Goal: Navigation & Orientation: Find specific page/section

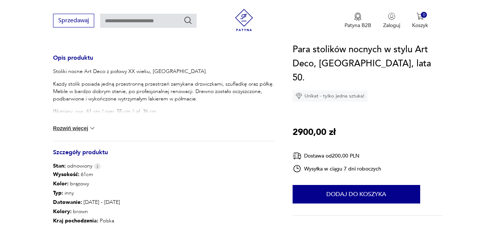
click at [78, 127] on button "Rozwiń więcej" at bounding box center [74, 128] width 43 height 7
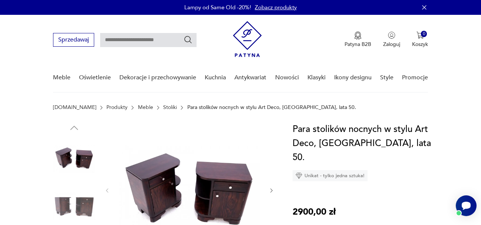
click at [163, 107] on link "Stoliki" at bounding box center [170, 108] width 14 height 6
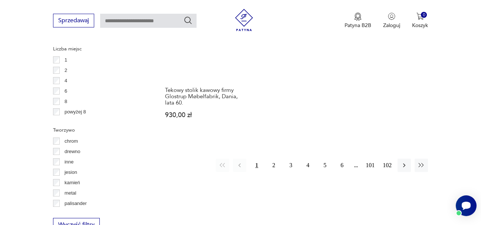
scroll to position [1087, 0]
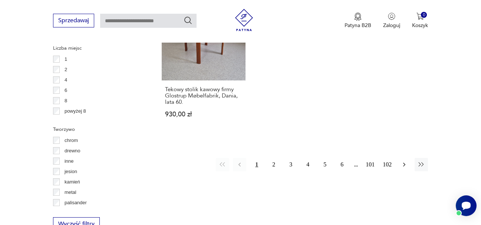
click at [404, 161] on icon "button" at bounding box center [404, 164] width 7 height 7
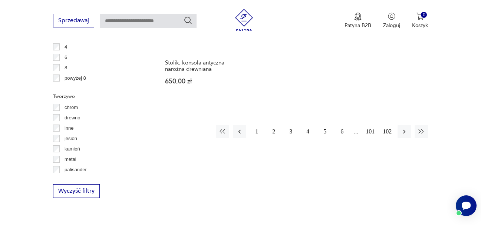
scroll to position [1125, 0]
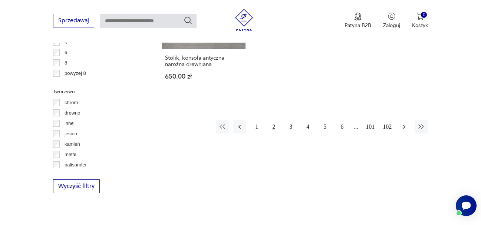
click at [403, 123] on icon "button" at bounding box center [404, 126] width 7 height 7
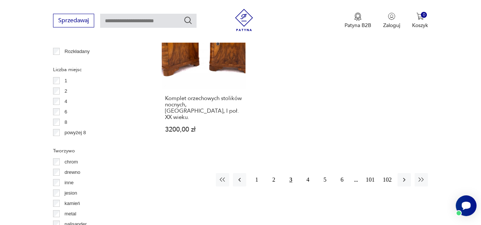
scroll to position [1088, 0]
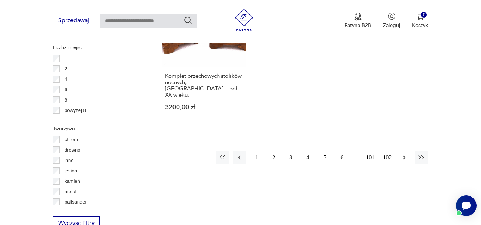
click at [404, 154] on icon "button" at bounding box center [404, 157] width 7 height 7
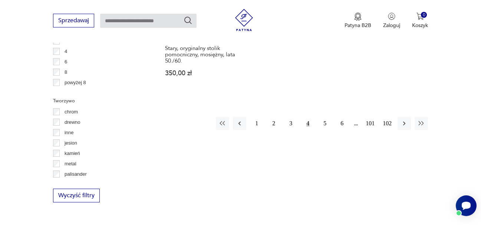
scroll to position [1125, 0]
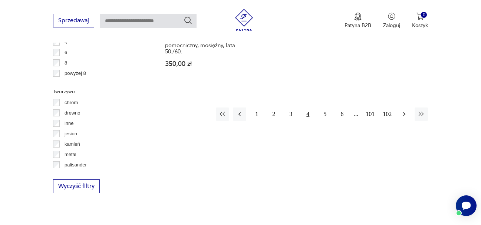
click at [404, 111] on icon "button" at bounding box center [404, 114] width 7 height 7
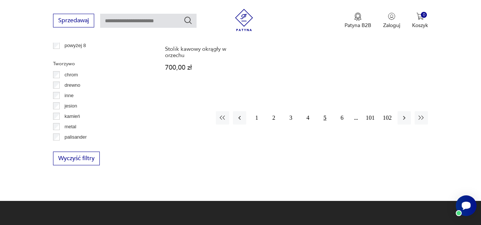
scroll to position [1162, 0]
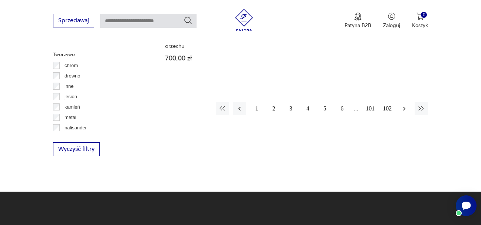
click at [402, 105] on icon "button" at bounding box center [404, 108] width 7 height 7
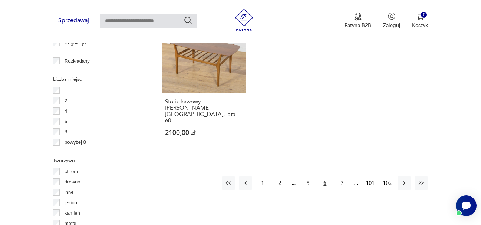
scroll to position [1051, 0]
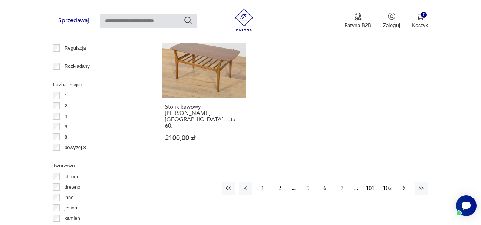
click at [403, 185] on icon "button" at bounding box center [404, 188] width 7 height 7
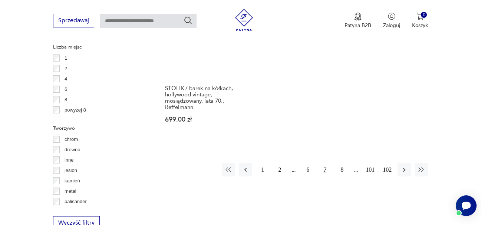
scroll to position [1088, 0]
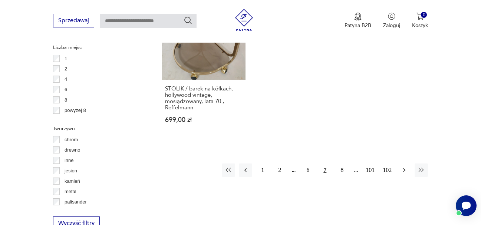
click at [404, 167] on icon "button" at bounding box center [404, 170] width 7 height 7
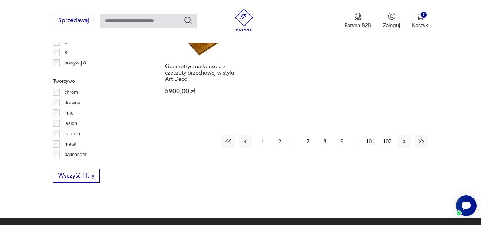
scroll to position [1162, 0]
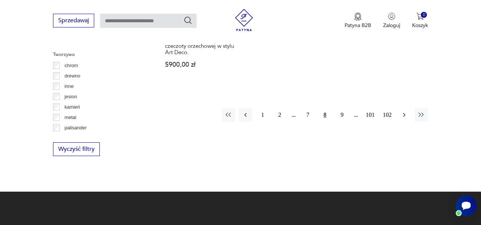
click at [404, 111] on icon "button" at bounding box center [404, 114] width 7 height 7
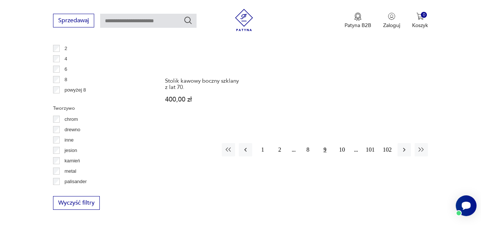
scroll to position [1125, 0]
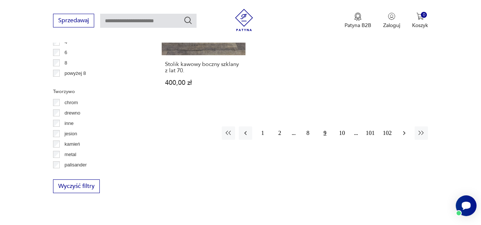
click at [406, 130] on icon "button" at bounding box center [404, 133] width 7 height 7
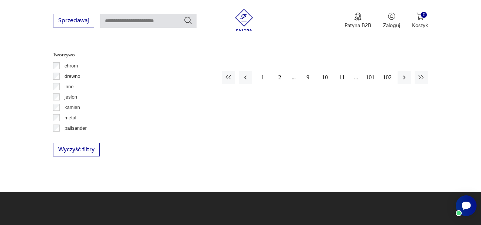
scroll to position [1162, 0]
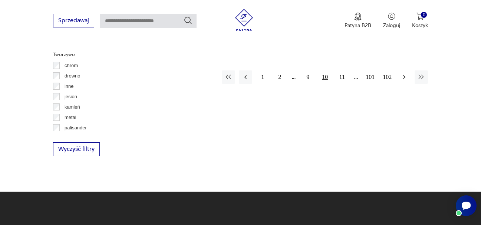
click at [404, 75] on icon "button" at bounding box center [405, 77] width 2 height 4
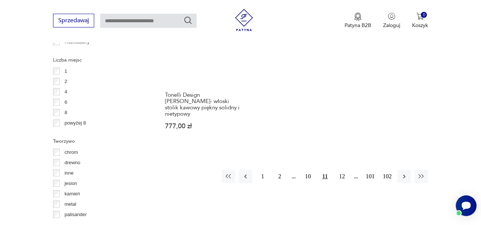
scroll to position [1088, 0]
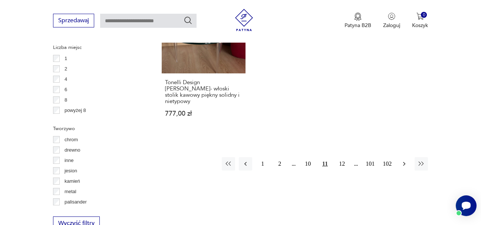
click at [404, 160] on icon "button" at bounding box center [404, 163] width 7 height 7
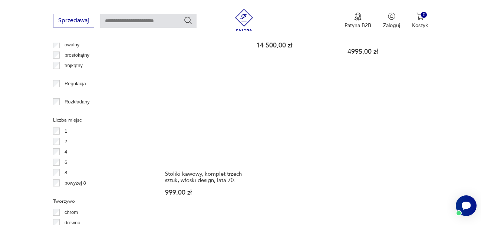
scroll to position [1125, 0]
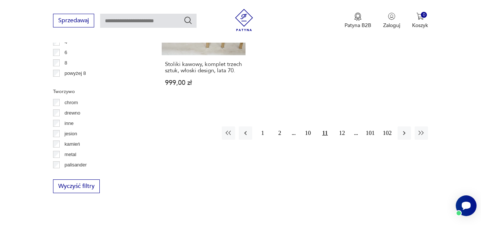
scroll to position [1088, 0]
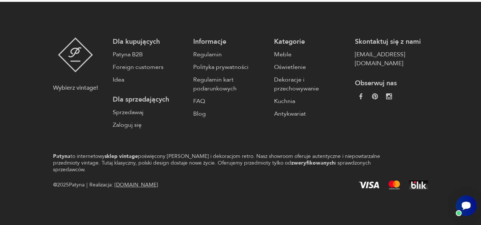
scroll to position [1125, 0]
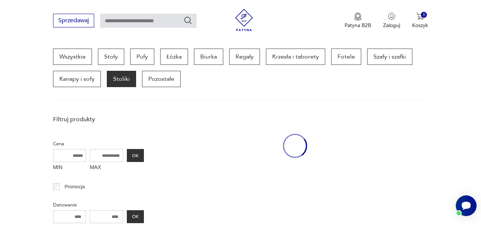
scroll to position [1087, 0]
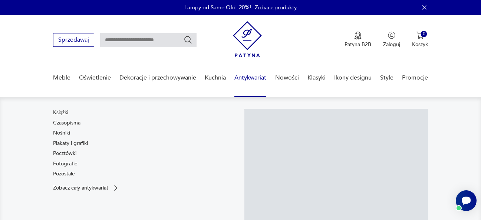
click at [252, 78] on link "Antykwariat" at bounding box center [251, 77] width 32 height 29
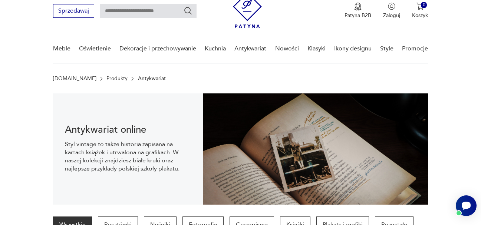
scroll to position [37, 0]
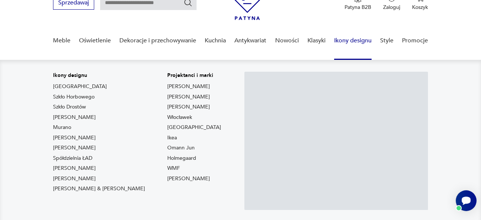
click at [353, 39] on link "Ikony designu" at bounding box center [352, 40] width 37 height 29
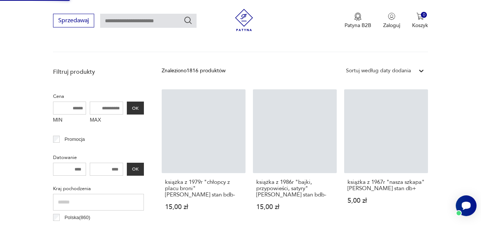
scroll to position [223, 0]
